Goal: Find contact information: Find contact information

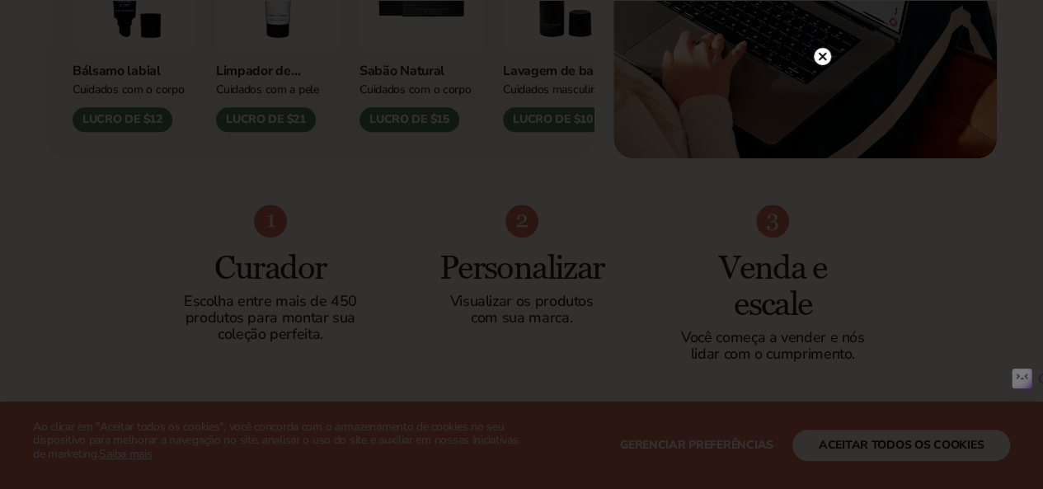
scroll to position [830, 0]
click at [825, 53] on circle at bounding box center [822, 56] width 17 height 17
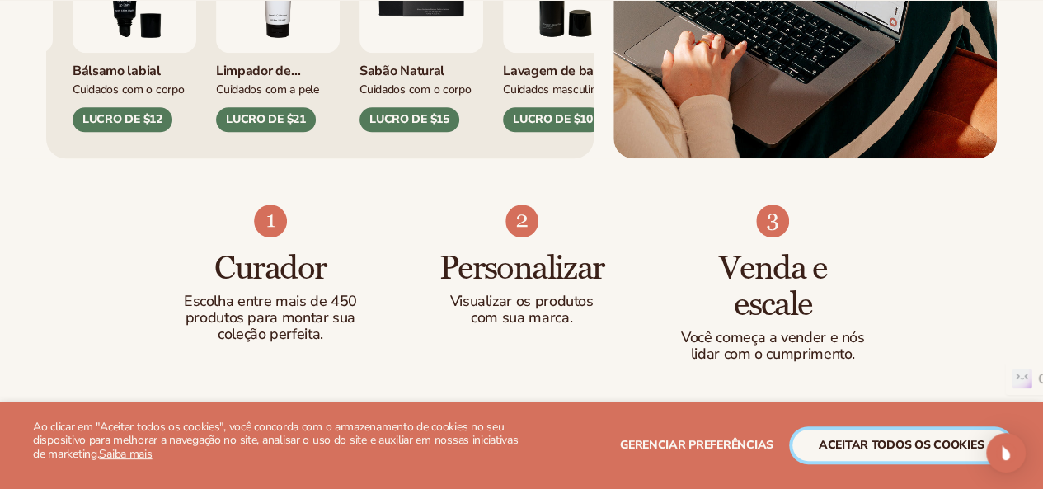
click at [906, 448] on font "aceitar todos os cookies" at bounding box center [901, 445] width 165 height 16
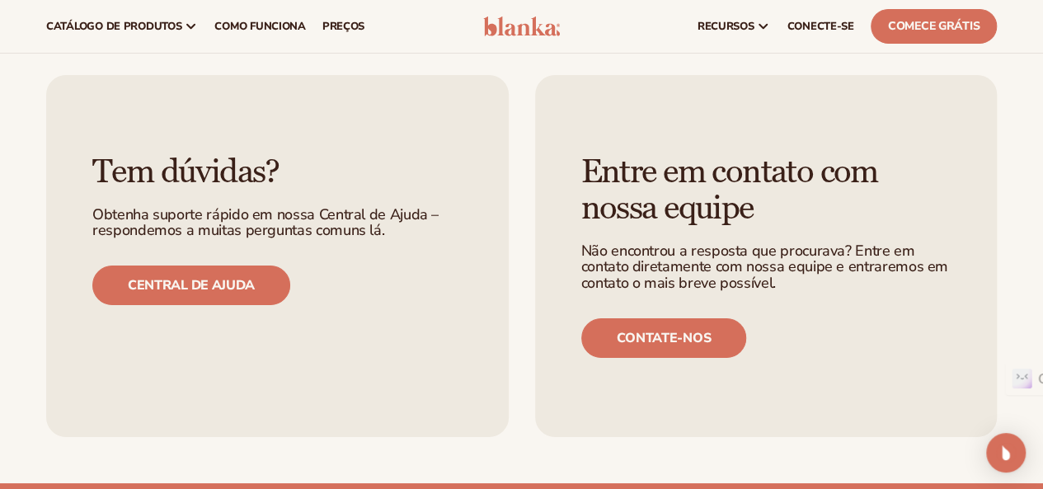
scroll to position [6027, 0]
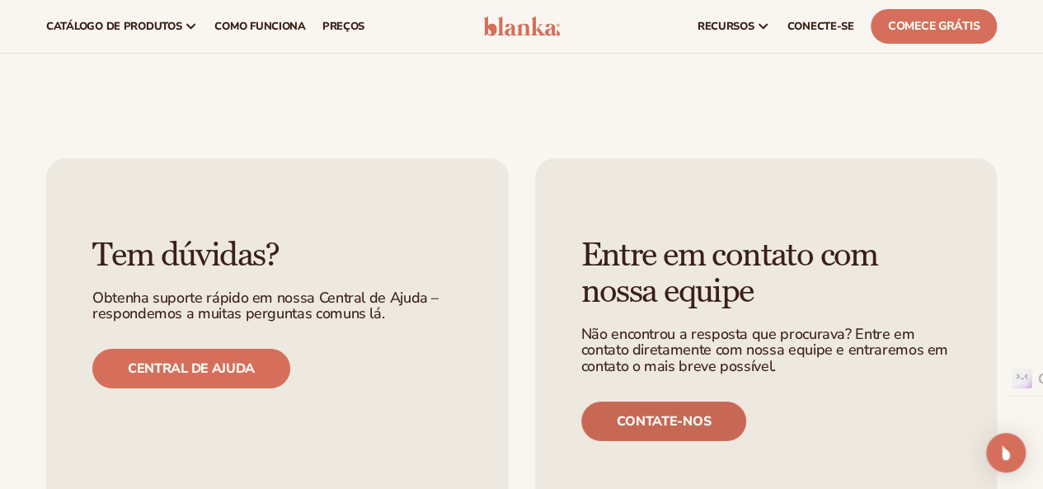
click at [670, 412] on font "Contate-nos" at bounding box center [664, 421] width 94 height 18
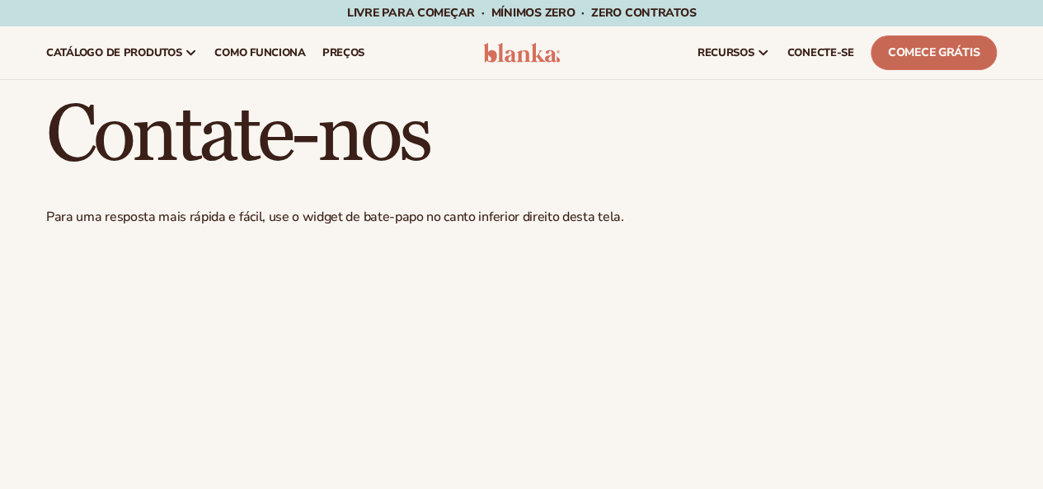
click at [930, 51] on font "Comece grátis" at bounding box center [934, 53] width 92 height 16
